Goal: Task Accomplishment & Management: Manage account settings

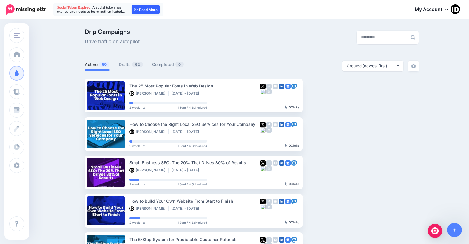
click at [144, 14] on link "Read More" at bounding box center [145, 9] width 28 height 9
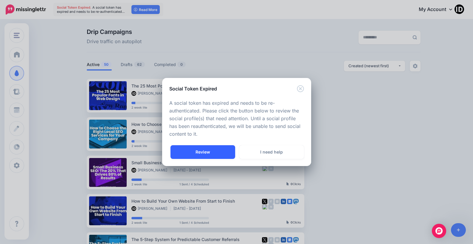
click at [202, 152] on link "Review" at bounding box center [203, 152] width 65 height 14
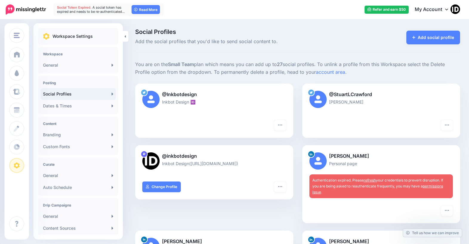
click at [369, 181] on link "refresh" at bounding box center [369, 180] width 12 height 4
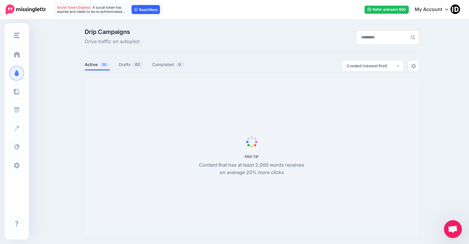
click at [141, 8] on link "Read More" at bounding box center [145, 9] width 28 height 9
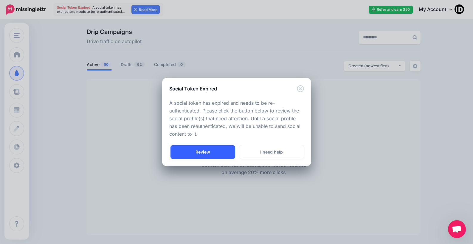
click at [207, 156] on link "Review" at bounding box center [203, 152] width 65 height 14
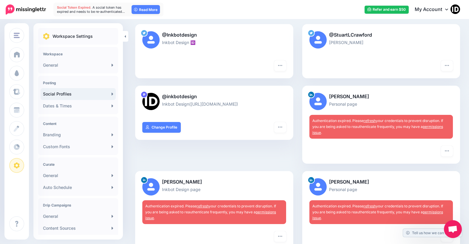
scroll to position [89, 0]
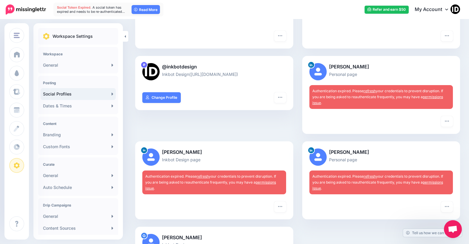
click at [376, 176] on link "refresh" at bounding box center [369, 176] width 12 height 4
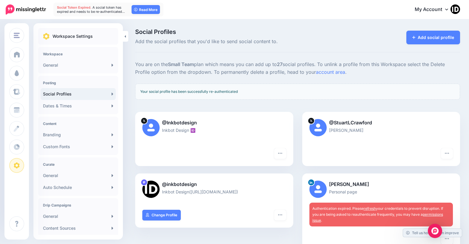
scroll to position [89, 0]
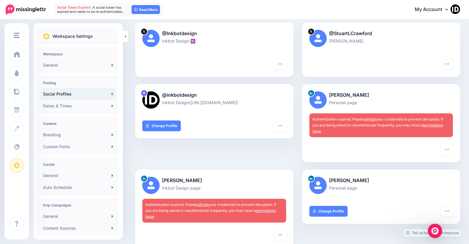
click at [373, 119] on link "refresh" at bounding box center [369, 119] width 12 height 4
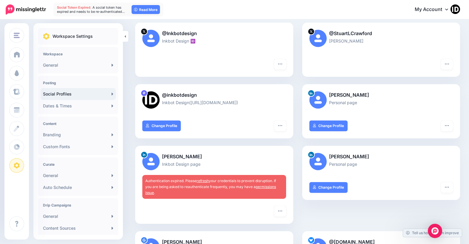
scroll to position [149, 0]
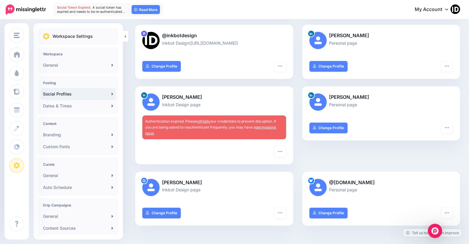
click at [205, 121] on link "refresh" at bounding box center [202, 121] width 12 height 4
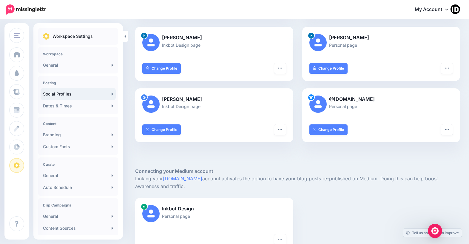
scroll to position [238, 0]
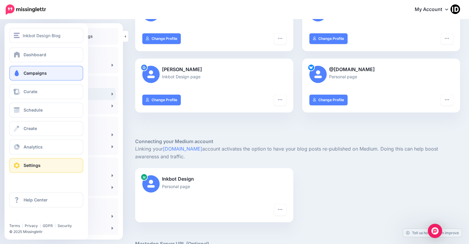
click at [21, 73] on link "Campaigns" at bounding box center [46, 73] width 74 height 15
